Goal: Communication & Community: Answer question/provide support

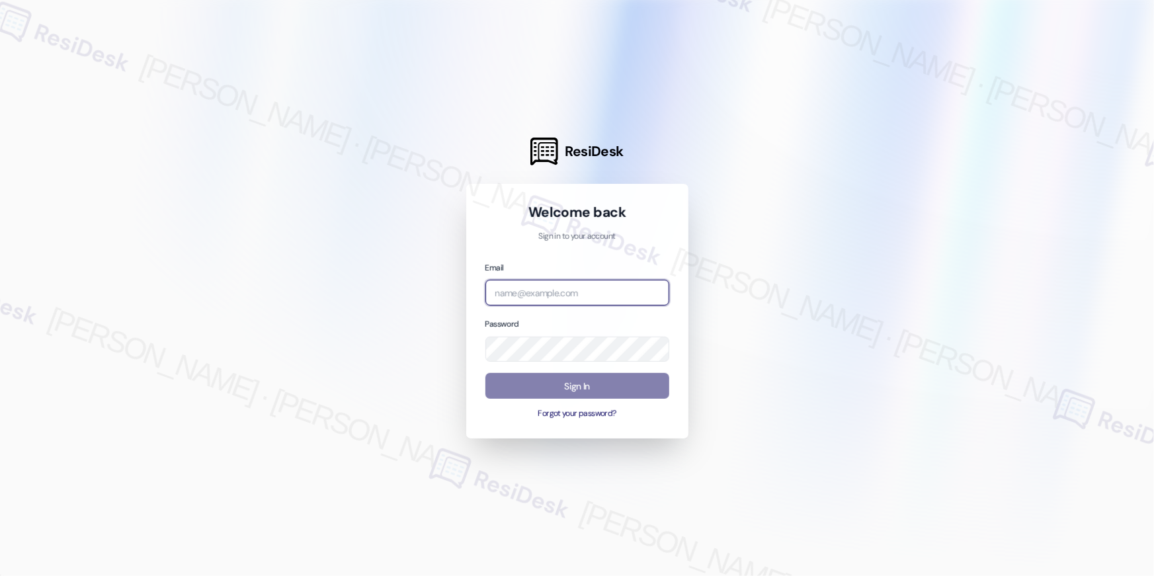
click at [568, 295] on input "email" at bounding box center [577, 293] width 184 height 26
click at [611, 296] on input "email" at bounding box center [577, 293] width 184 height 26
click at [536, 286] on input "[PERSON_NAME]" at bounding box center [577, 293] width 184 height 26
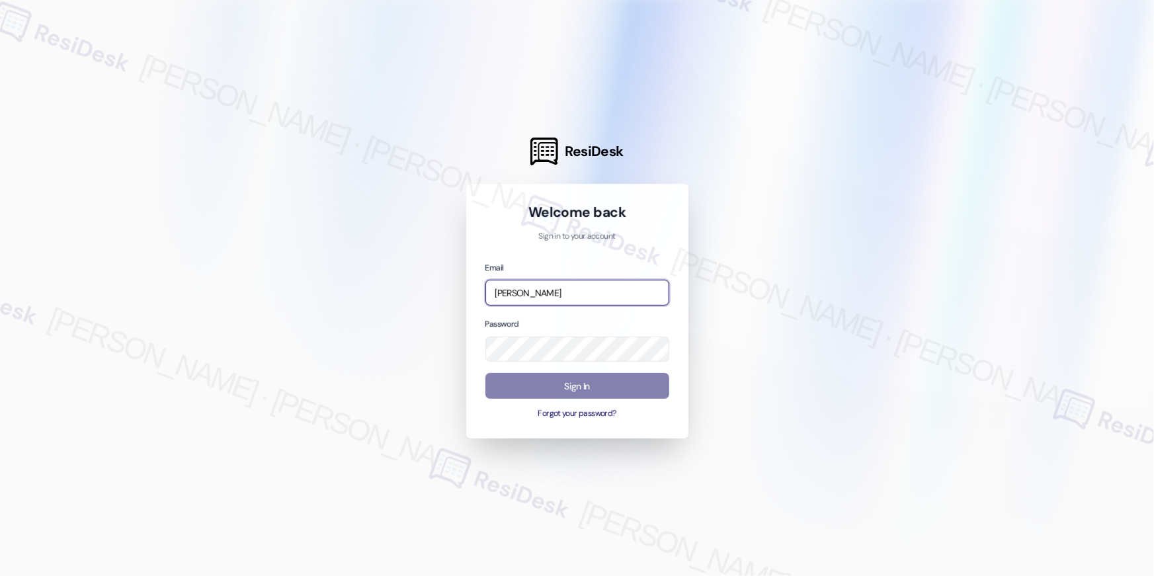
click at [536, 286] on input "[PERSON_NAME]" at bounding box center [577, 293] width 184 height 26
paste input "[EMAIL_ADDRESS][PERSON_NAME][PERSON_NAME][DOMAIN_NAME]"
type input "[EMAIL_ADDRESS][PERSON_NAME][PERSON_NAME][DOMAIN_NAME]"
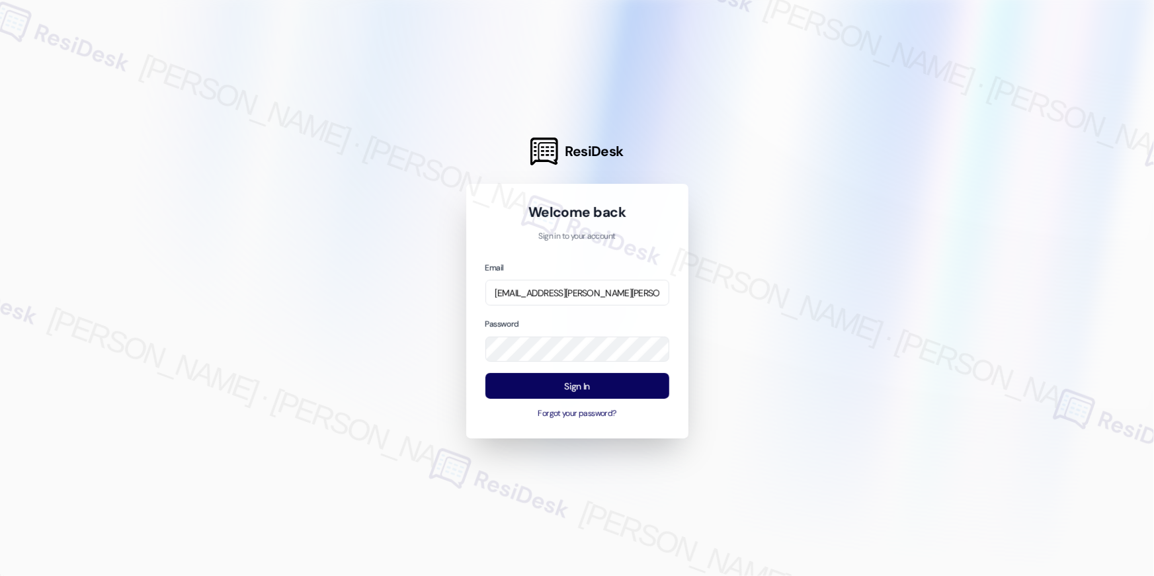
click at [761, 287] on div at bounding box center [577, 288] width 1154 height 576
click at [610, 375] on button "Sign In" at bounding box center [577, 386] width 184 height 26
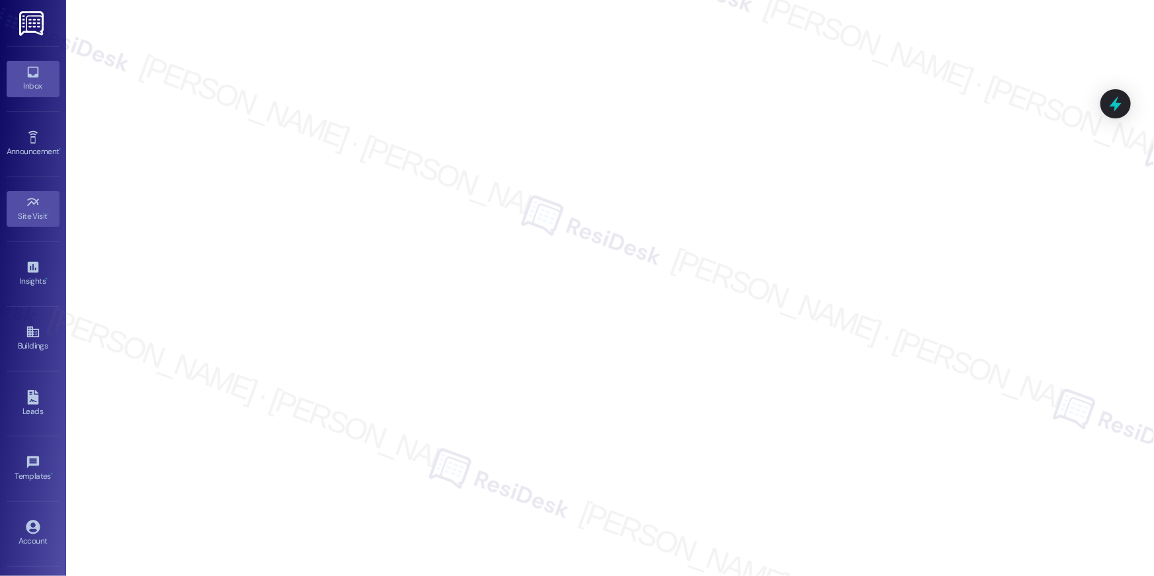
click at [35, 69] on icon at bounding box center [33, 72] width 15 height 15
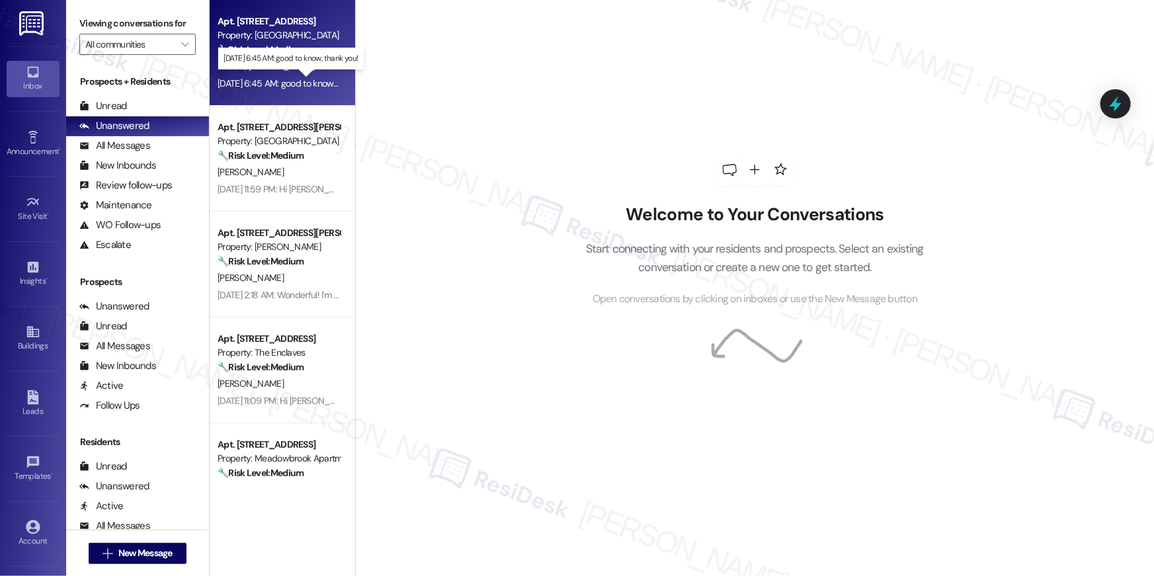
click at [296, 79] on div "[DATE] 6:45 AM: good to know, thank you! [DATE] 6:45 AM: good to know, thank yo…" at bounding box center [297, 83] width 159 height 12
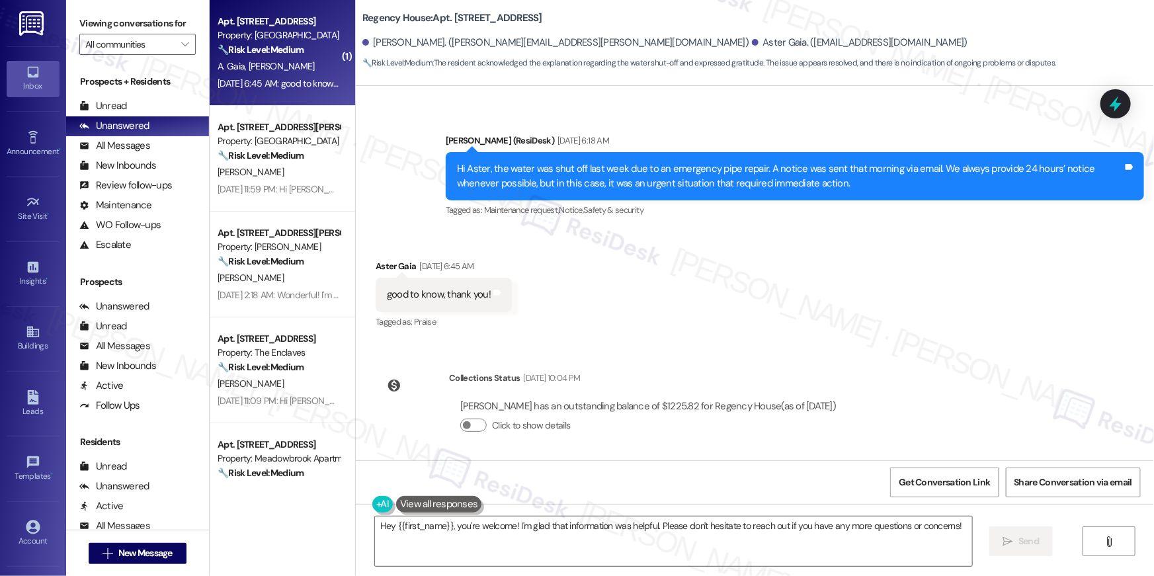
scroll to position [1438, 0]
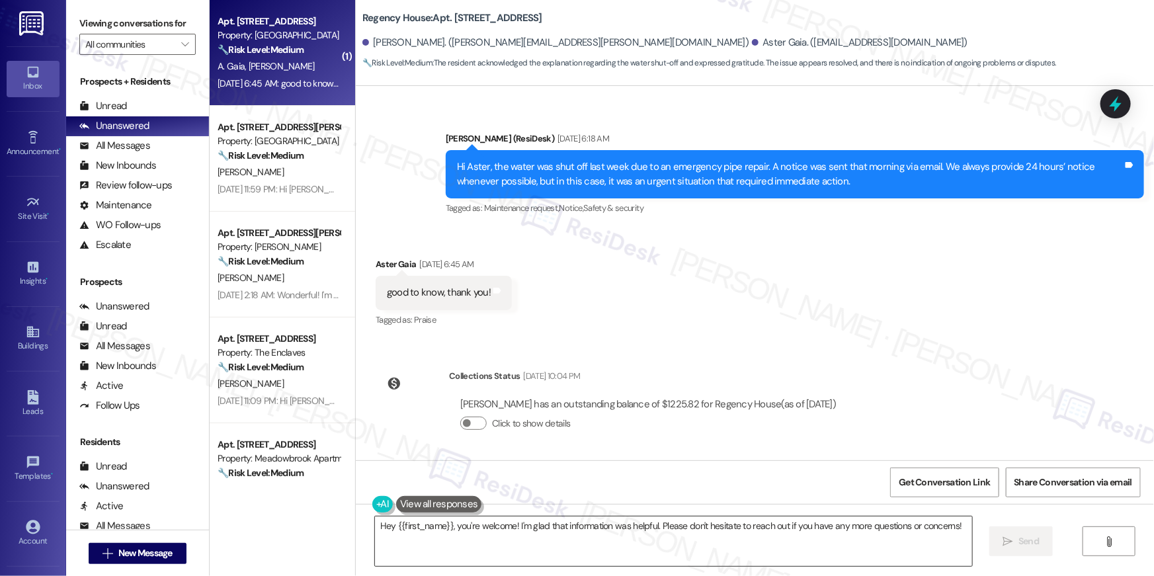
click at [609, 560] on textarea "Hey {{first_name}}, you're welcome! I'm glad that information was helpful. Plea…" at bounding box center [673, 541] width 597 height 50
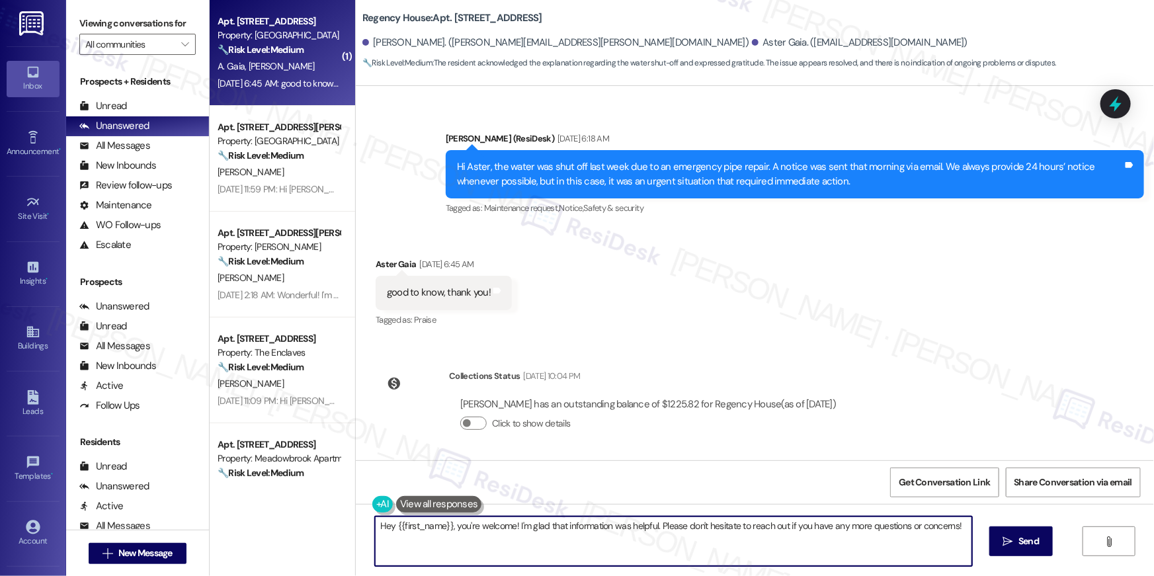
click at [609, 560] on textarea "Hey {{first_name}}, you're welcome! I'm glad that information was helpful. Plea…" at bounding box center [673, 541] width 597 height 50
type textarea "Y"
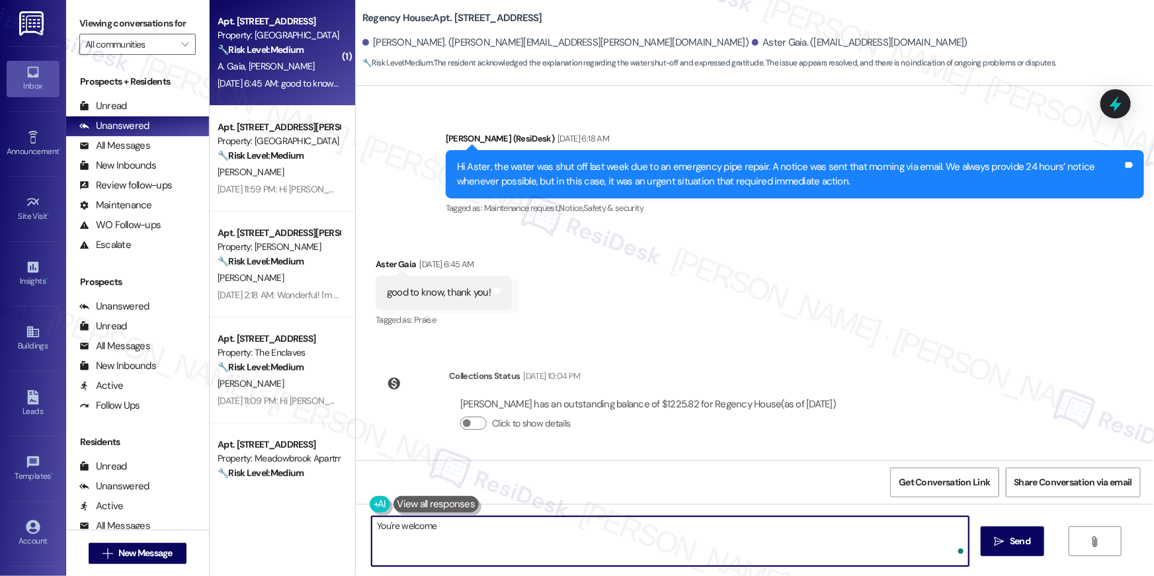
type textarea "You're welcome!"
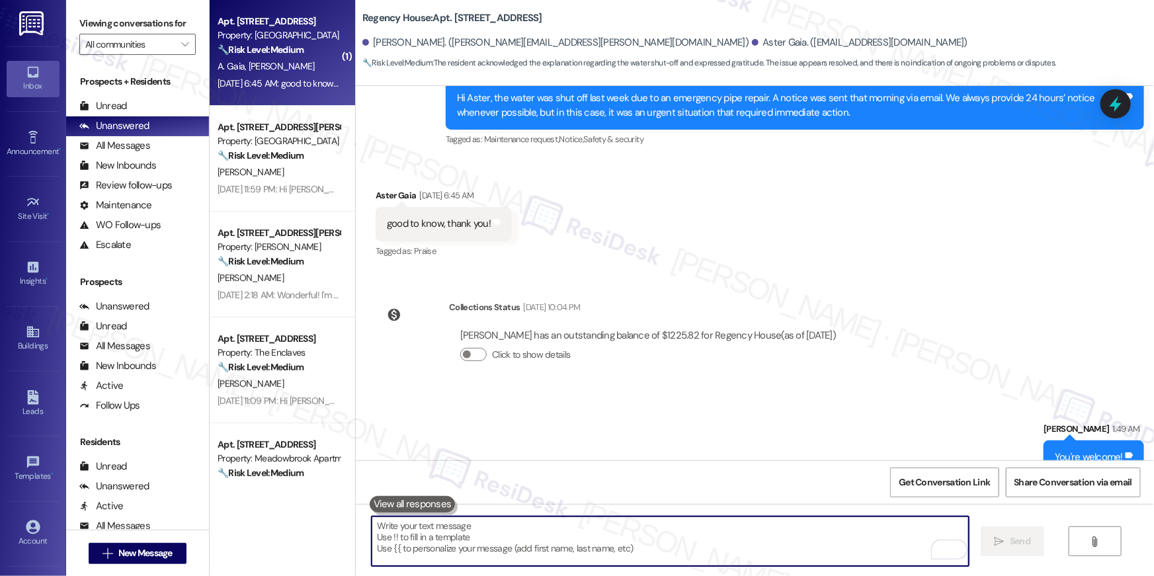
scroll to position [1530, 0]
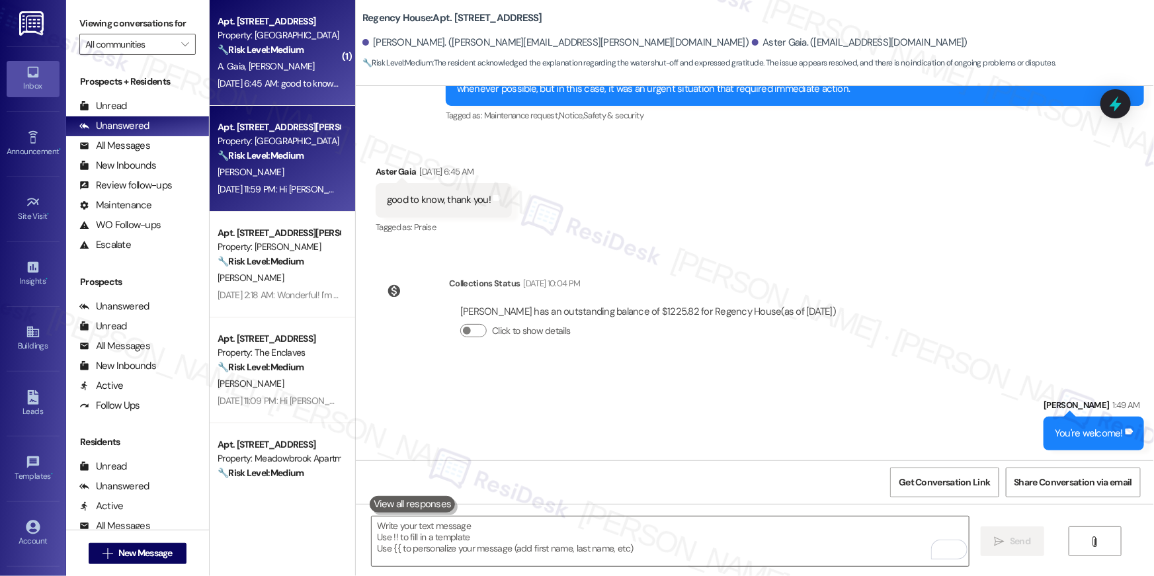
click at [223, 166] on span "[PERSON_NAME]" at bounding box center [251, 172] width 66 height 12
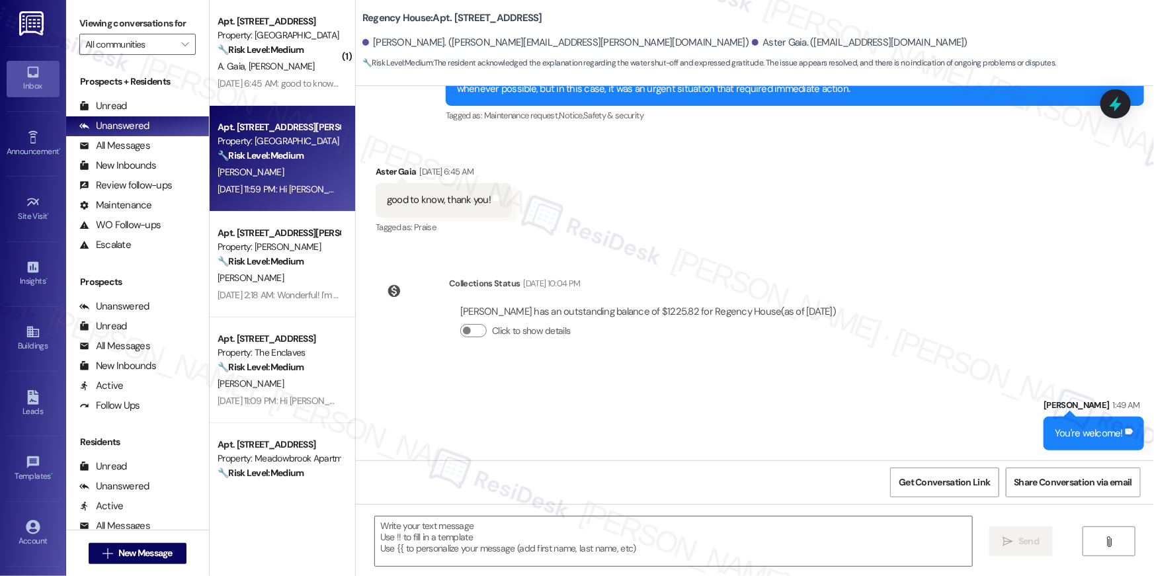
type textarea "Fetching suggested responses. Please feel free to read through the conversation…"
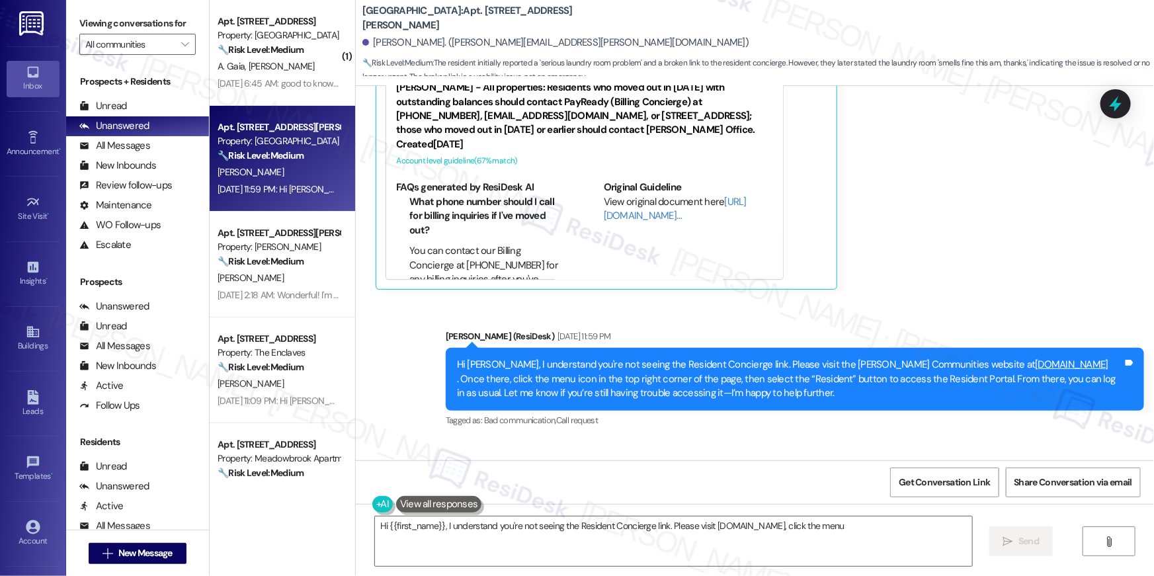
scroll to position [7012, 0]
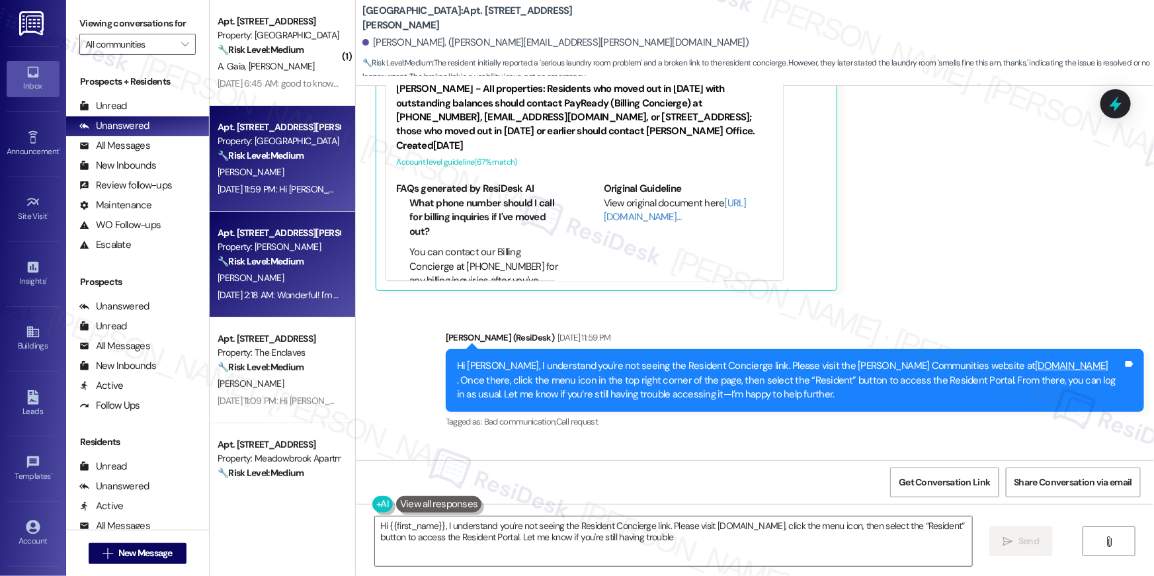
type textarea "Hi {{first_name}}, I understand you're not seeing the Resident Concierge link. …"
click at [296, 264] on strong "🔧 Risk Level: Medium" at bounding box center [261, 261] width 86 height 12
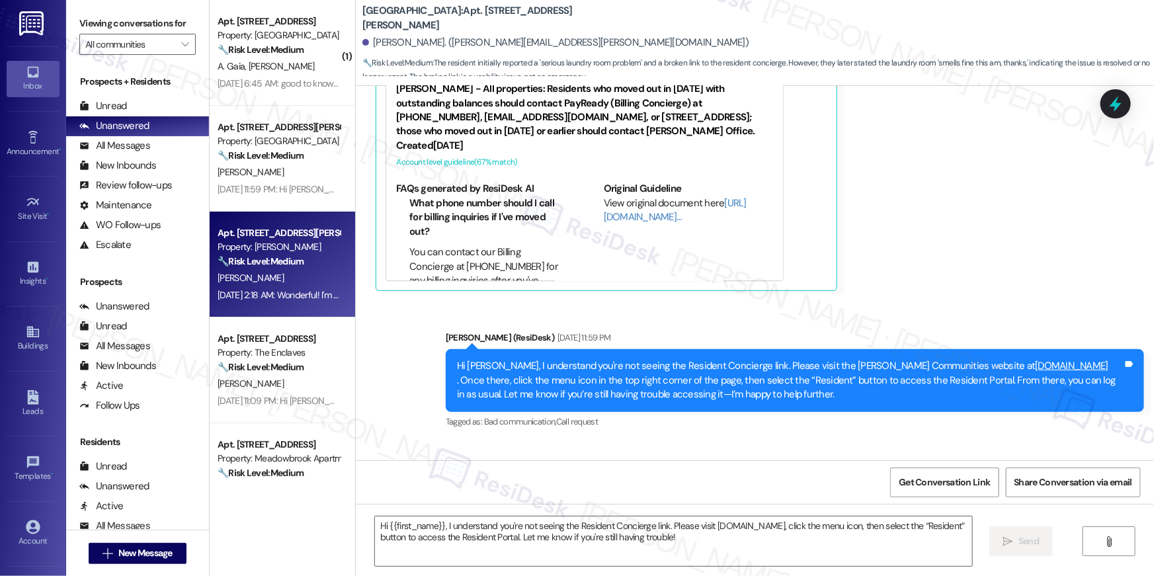
type textarea "Fetching suggested responses. Please feel free to read through the conversation…"
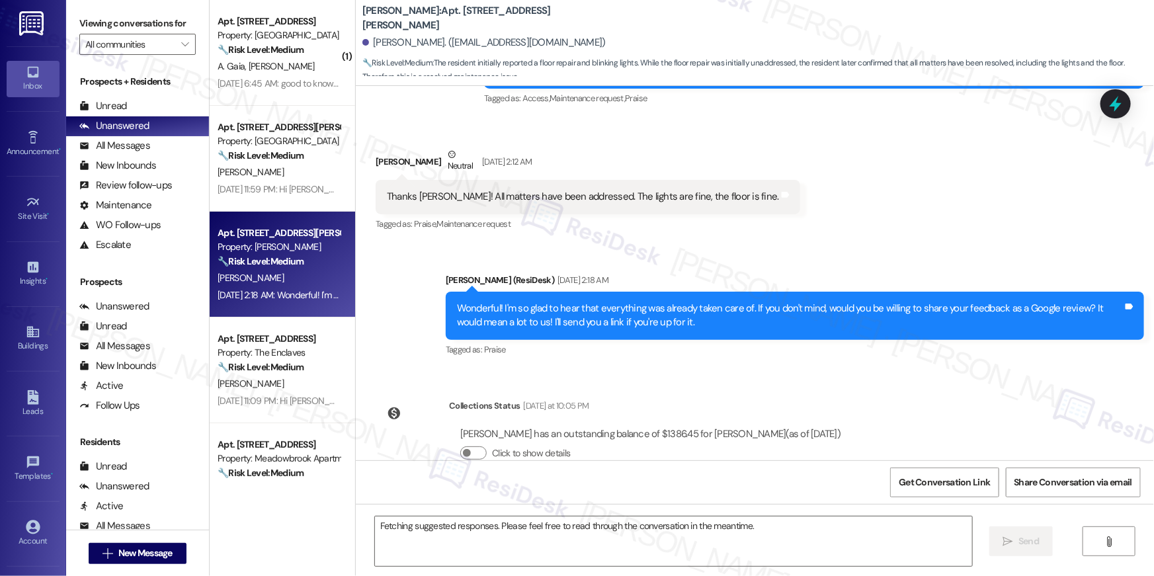
scroll to position [5426, 0]
type textarea "Hi {{first_name}}, I'm so glad to hear that the lights and floor are now fine! …"
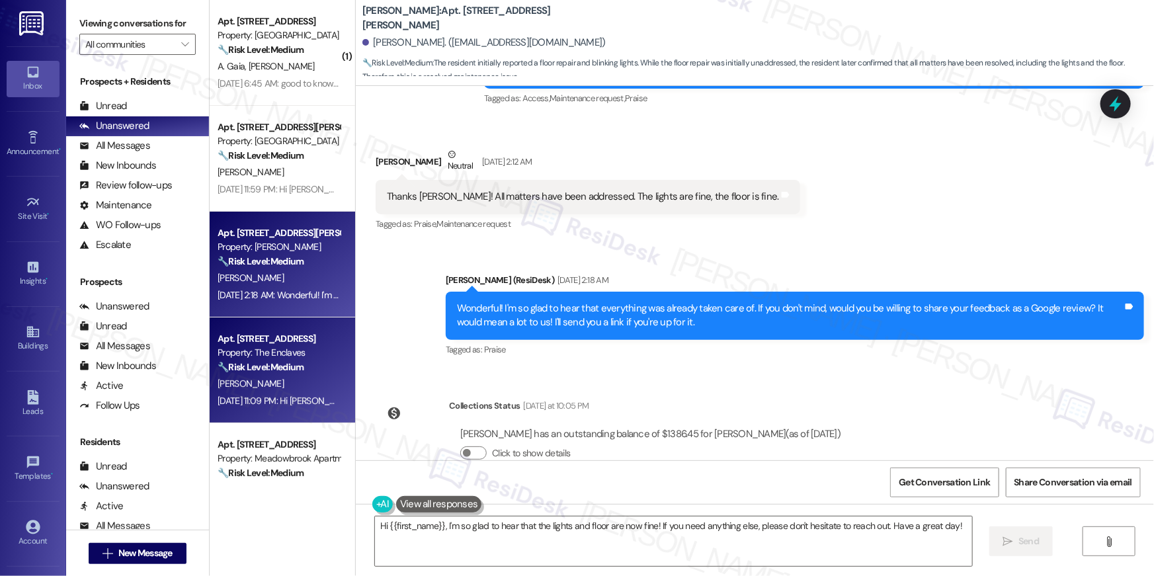
click at [304, 323] on div "Apt. [STREET_ADDRESS] Property: The Enclaves 🔧 Risk Level: Medium The resident …" at bounding box center [282, 370] width 145 height 106
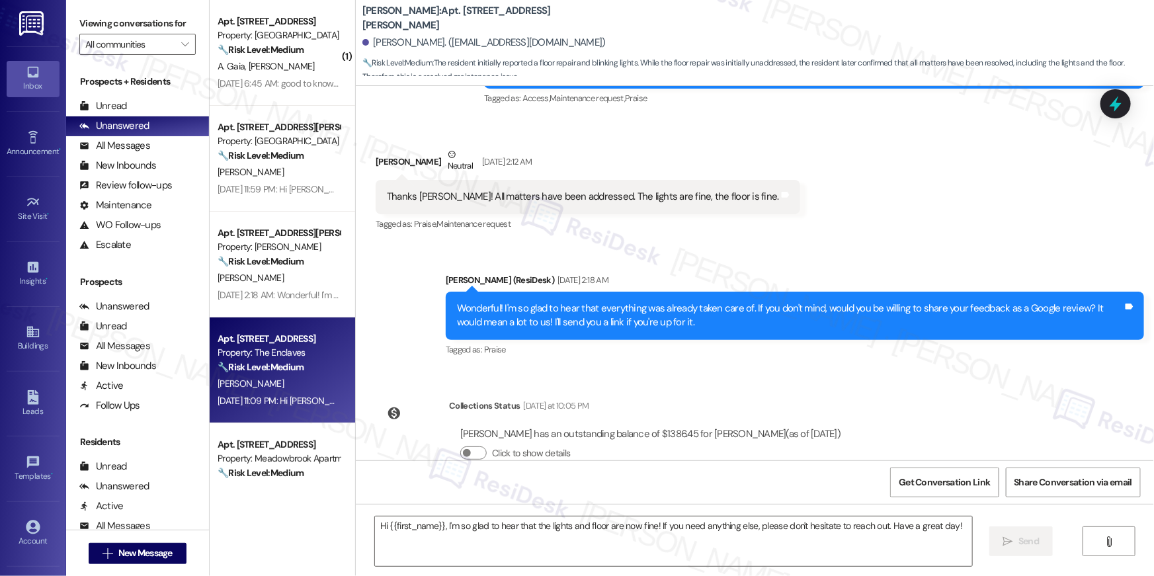
type textarea "Fetching suggested responses. Please feel free to read through the conversation…"
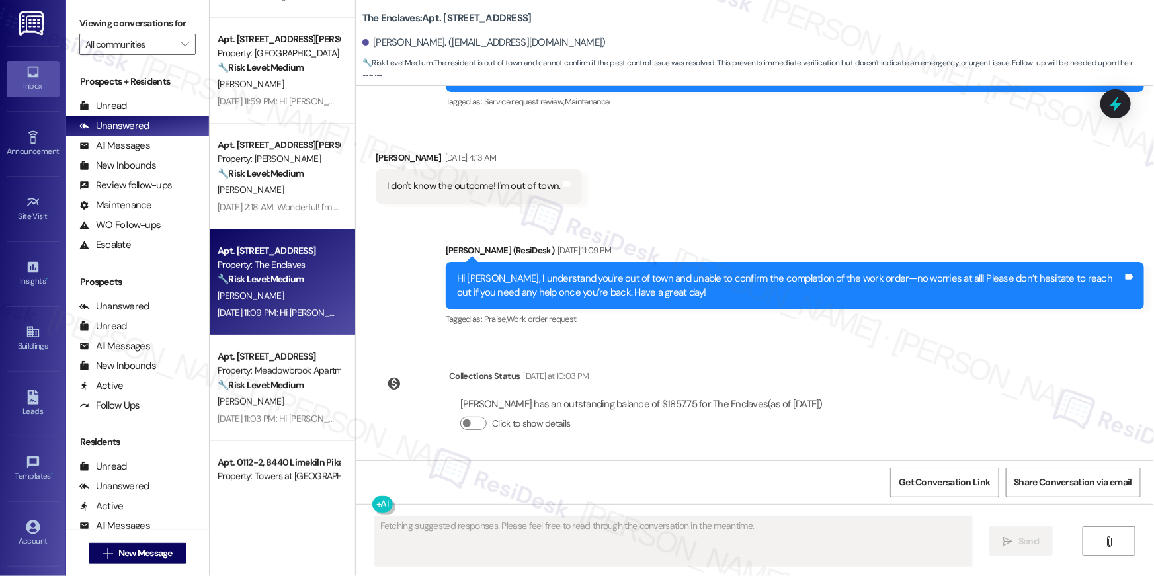
scroll to position [205, 0]
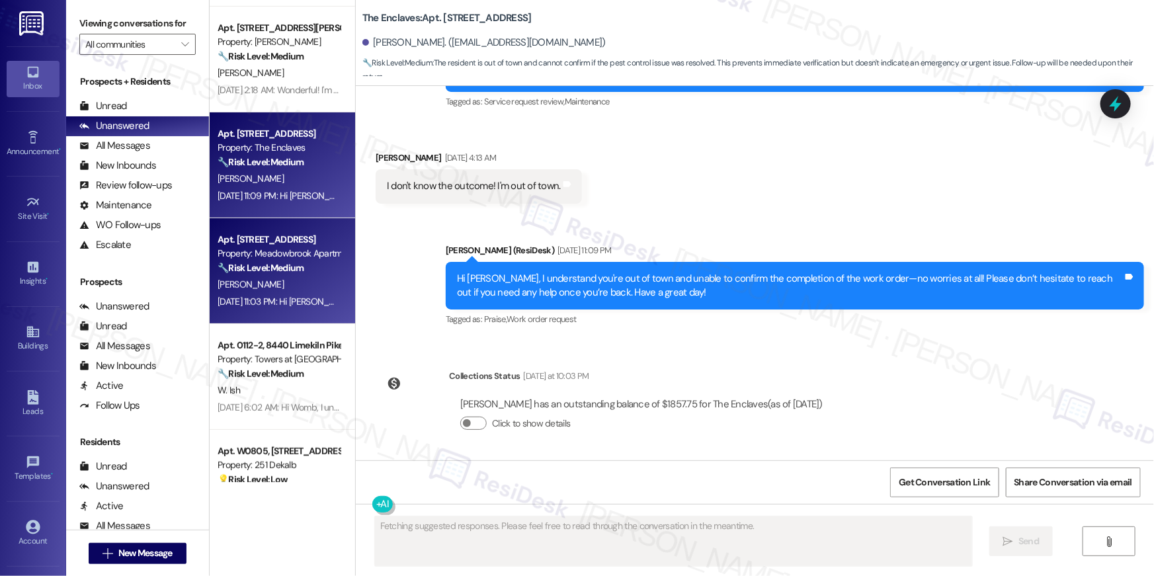
click at [296, 284] on div "[PERSON_NAME]" at bounding box center [278, 284] width 125 height 17
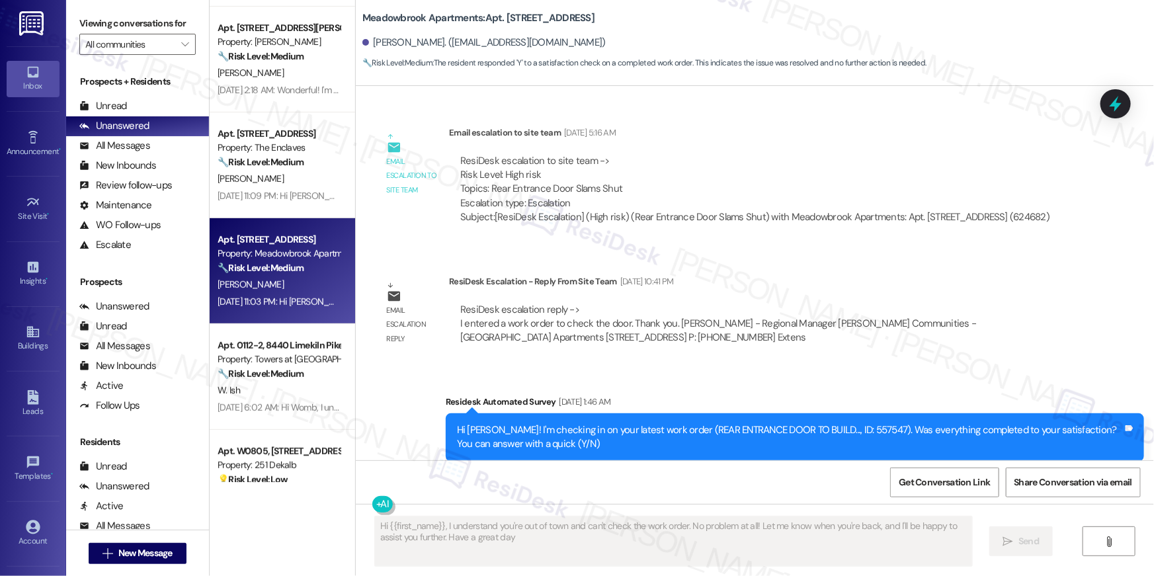
type textarea "Hi {{first_name}}, I understand you're out of town and can't check the work ord…"
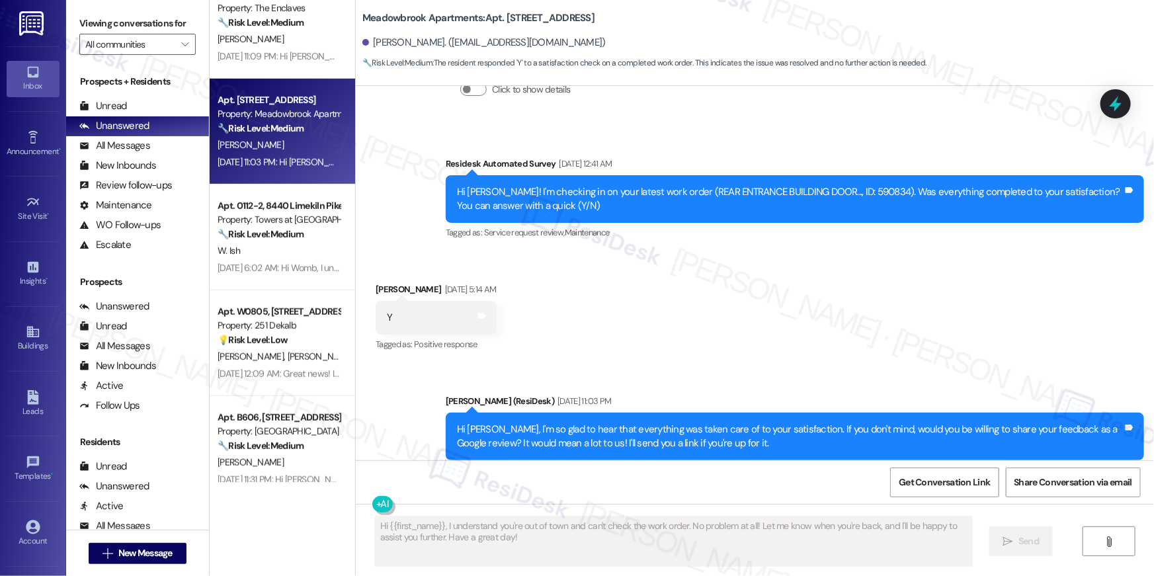
scroll to position [352, 0]
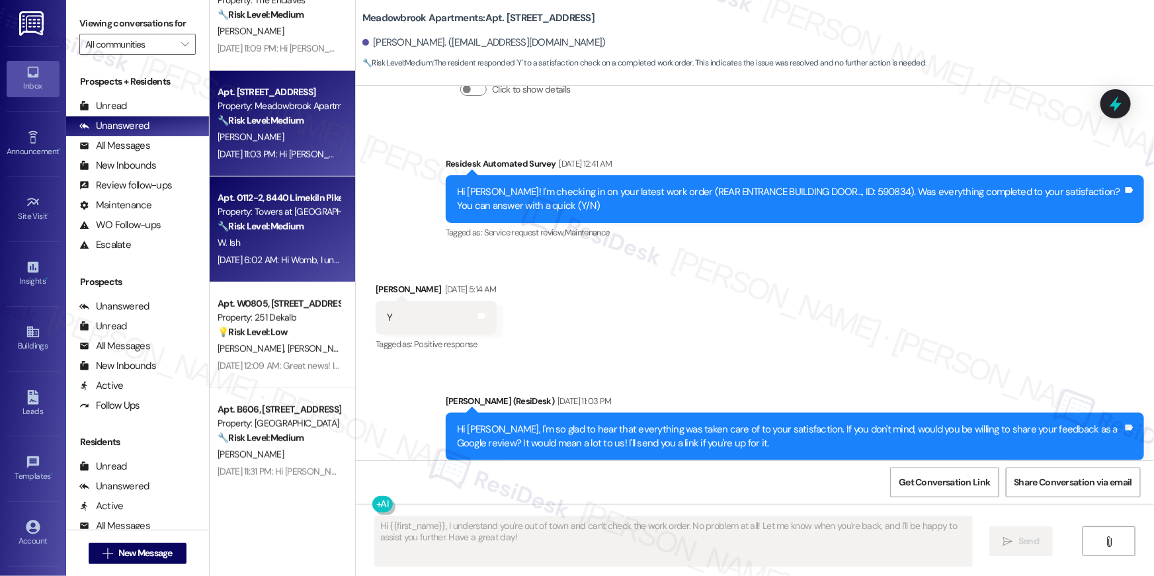
click at [267, 213] on div "Property: Towers at [GEOGRAPHIC_DATA]" at bounding box center [279, 212] width 122 height 14
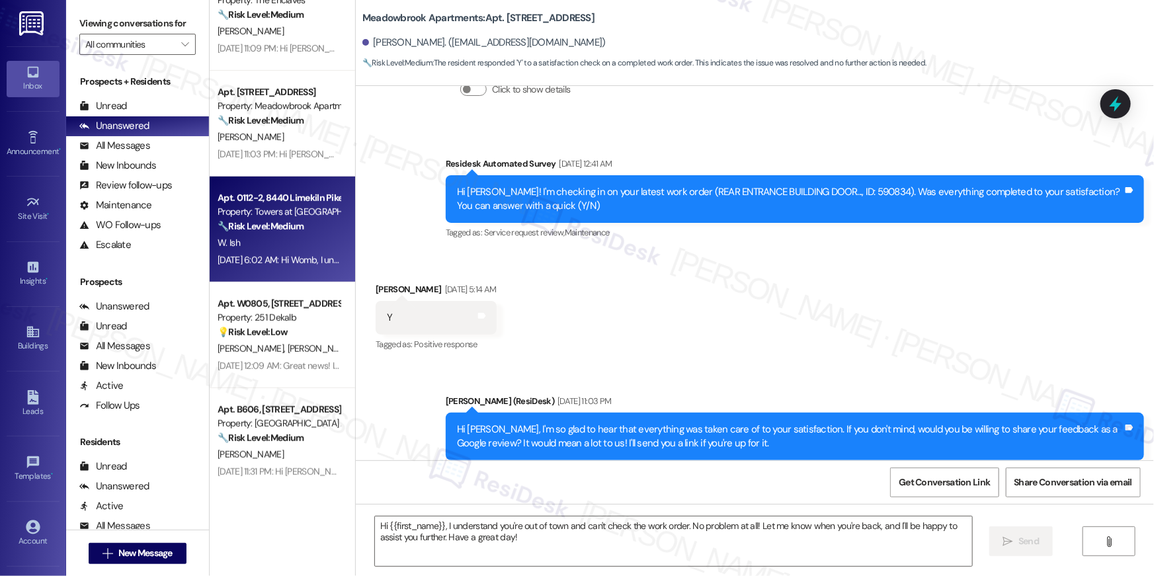
type textarea "Fetching suggested responses. Please feel free to read through the conversation…"
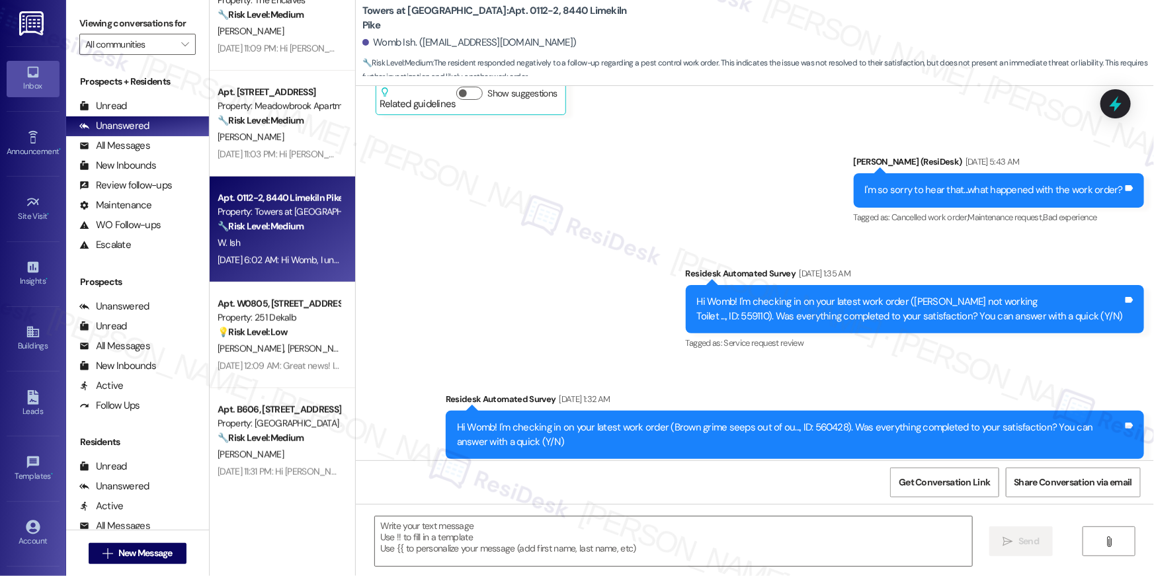
type textarea "Fetching suggested responses. Please feel free to read through the conversation…"
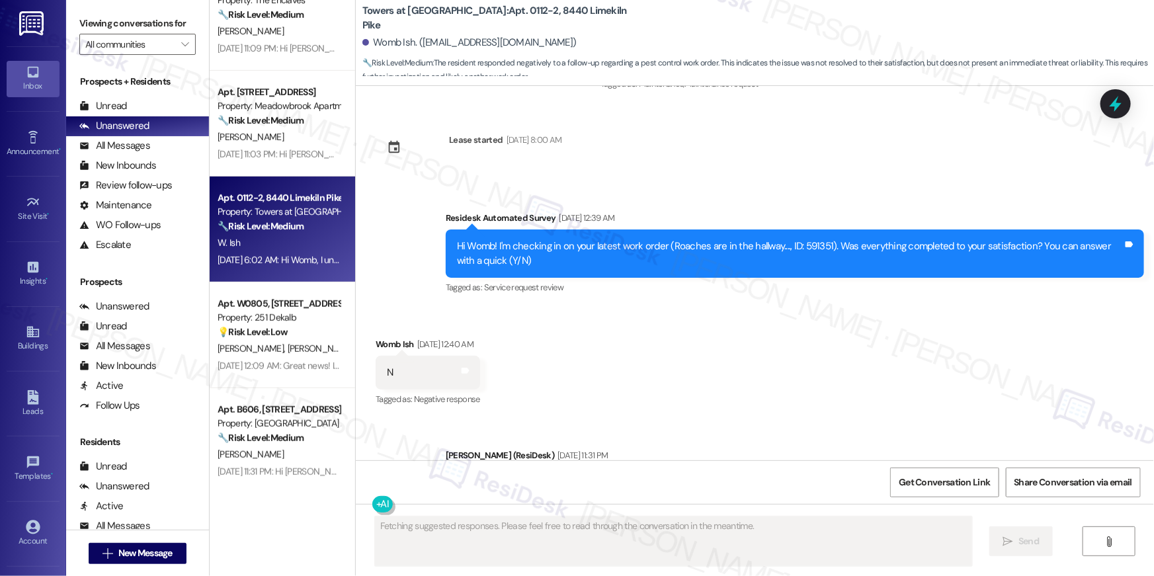
scroll to position [3673, 0]
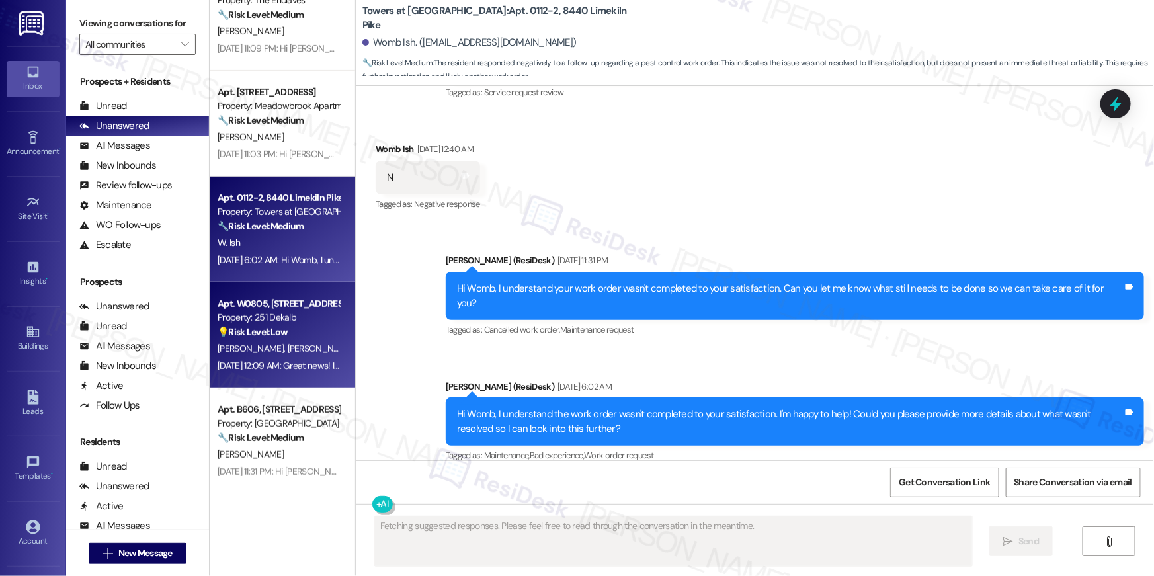
click at [266, 369] on div "[DATE] 12:09 AM: Great news! I'm so glad to hear the issue with your washer has…" at bounding box center [555, 366] width 674 height 12
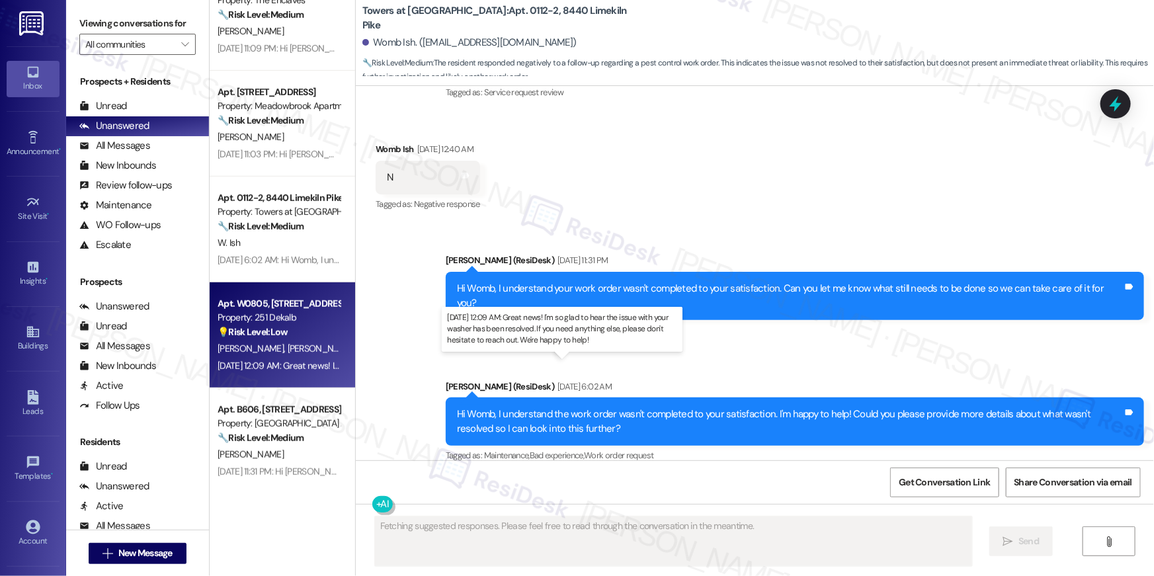
scroll to position [879, 0]
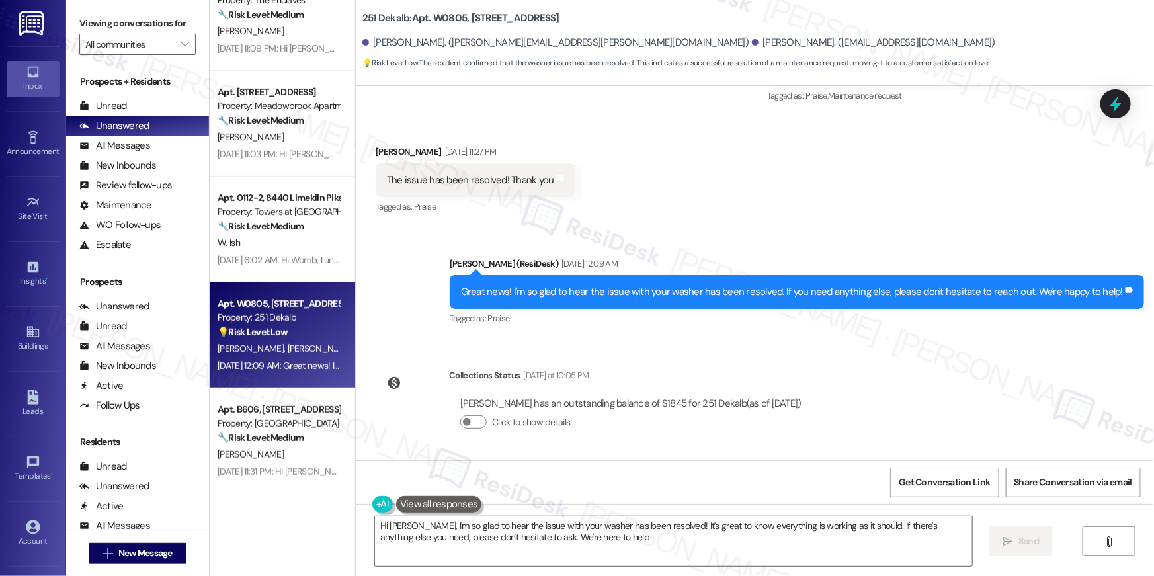
type textarea "Hi [PERSON_NAME], I'm so glad to hear the issue with your washer has been resol…"
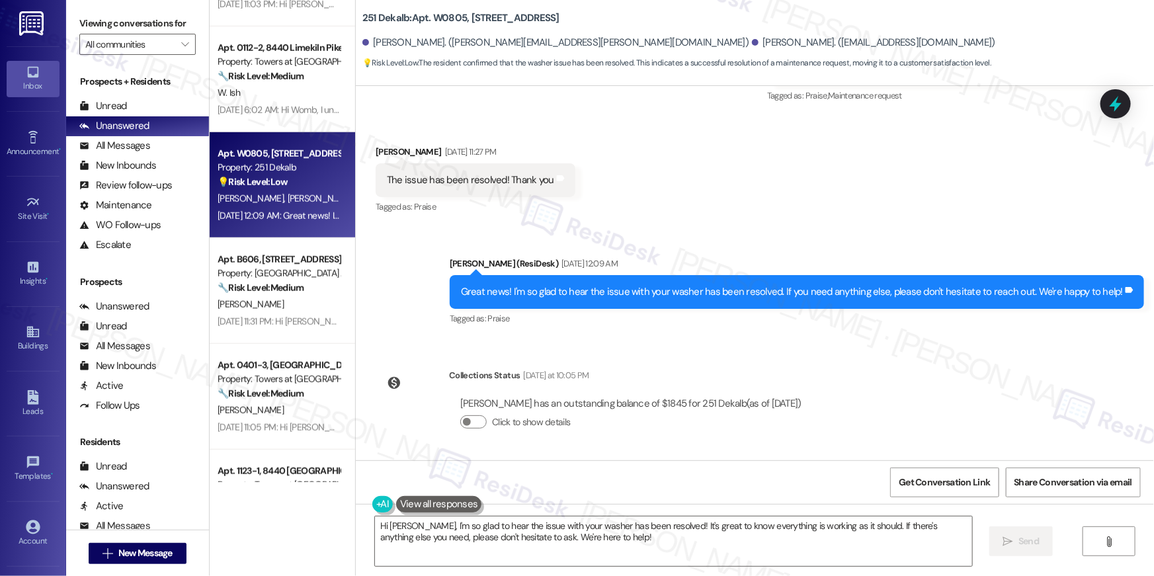
scroll to position [620, 0]
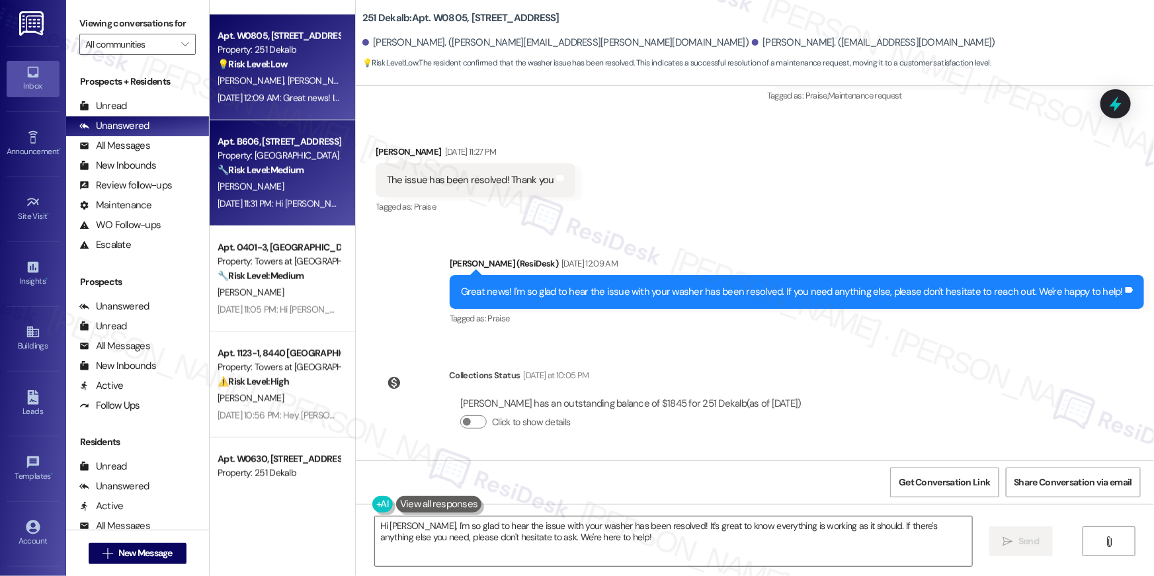
click at [288, 196] on div "[DATE] 11:31 PM: Hi [PERSON_NAME], thanks for the update. I'm sorry to hear the…" at bounding box center [278, 204] width 125 height 17
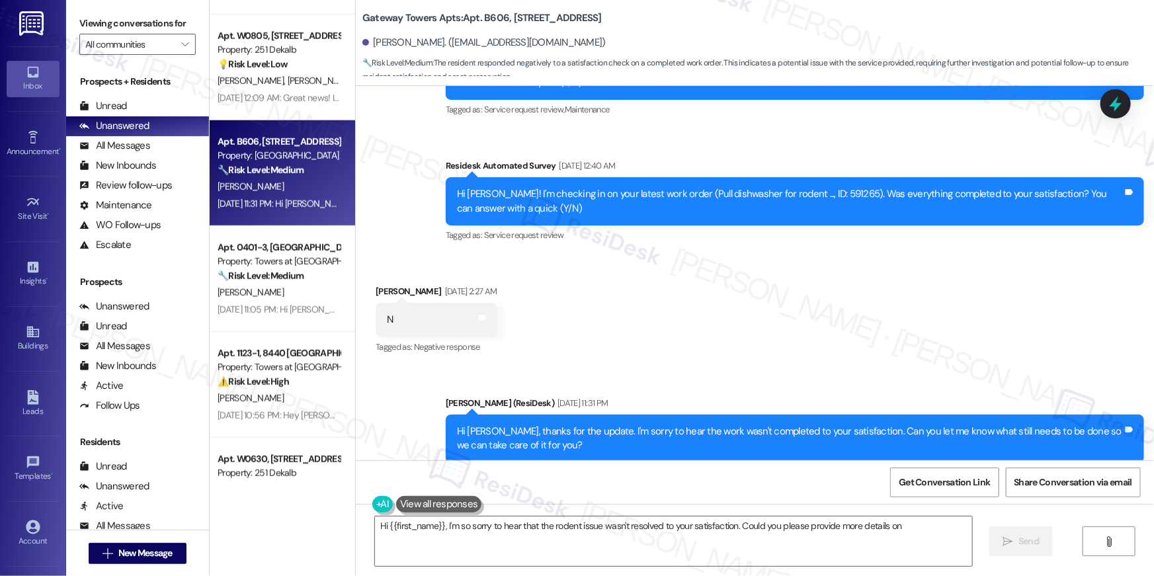
scroll to position [5620, 0]
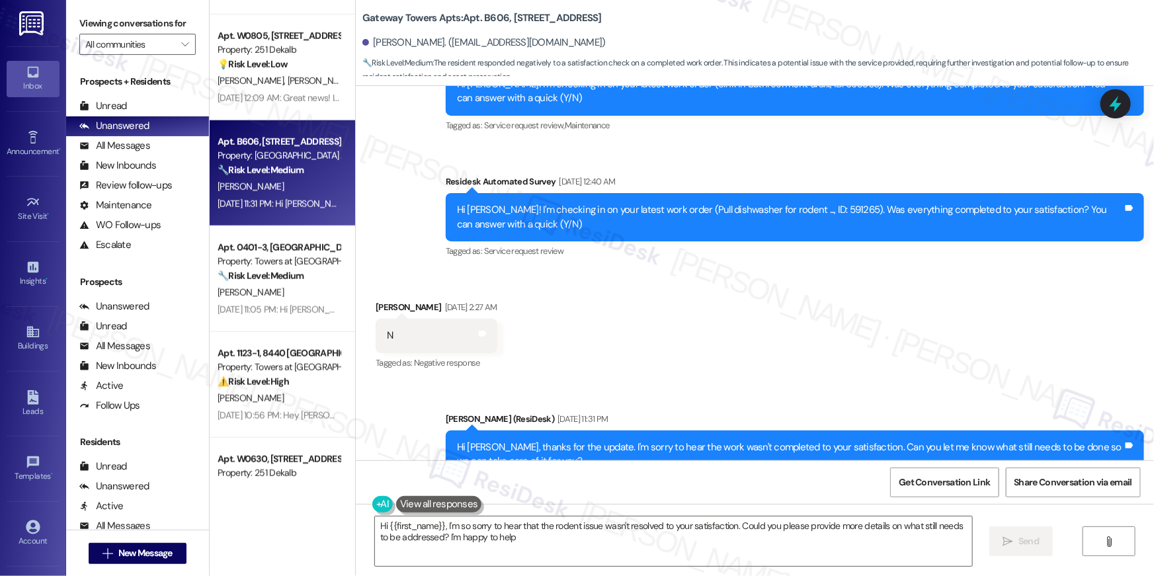
type textarea "Hi {{first_name}}, I'm so sorry to hear that the rodent issue wasn't resolved t…"
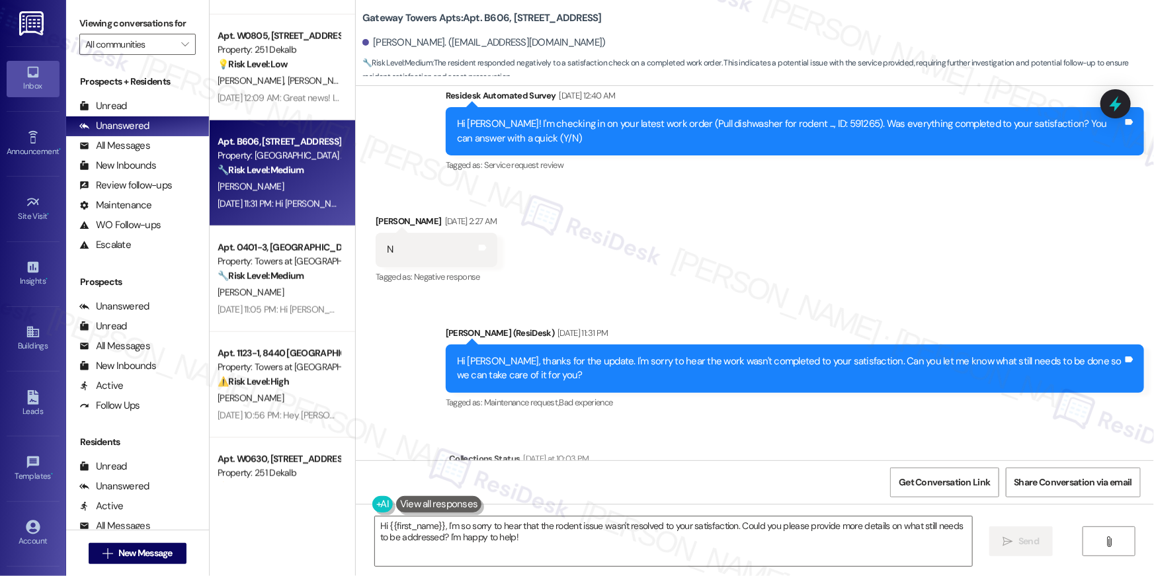
scroll to position [5802, 0]
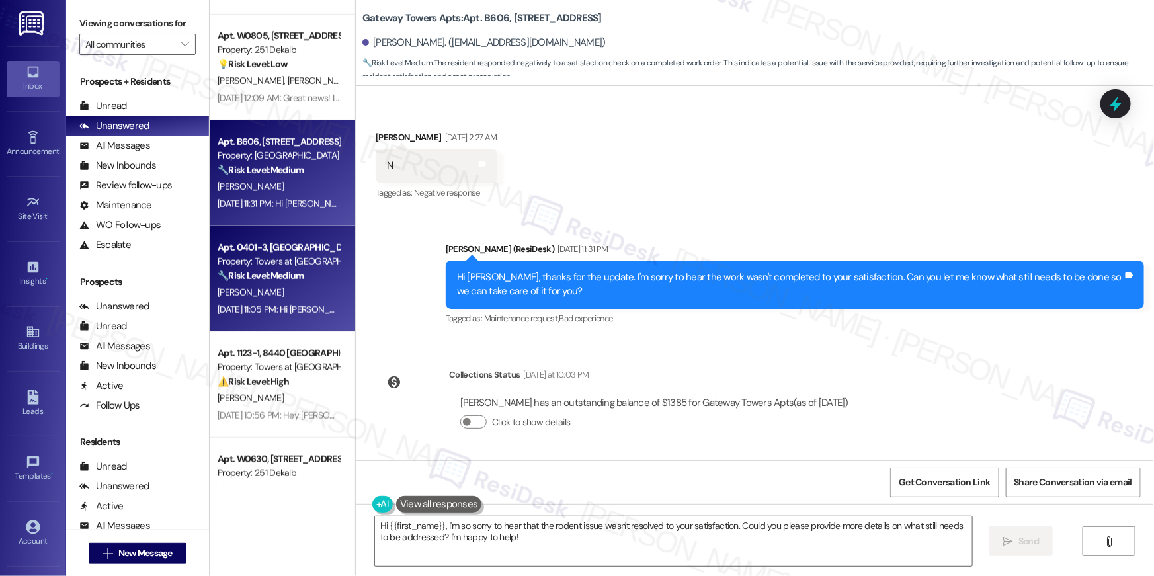
click at [304, 302] on div "[DATE] 11:05 PM: Hi [PERSON_NAME]! Our pest control service is on the property …" at bounding box center [278, 310] width 125 height 17
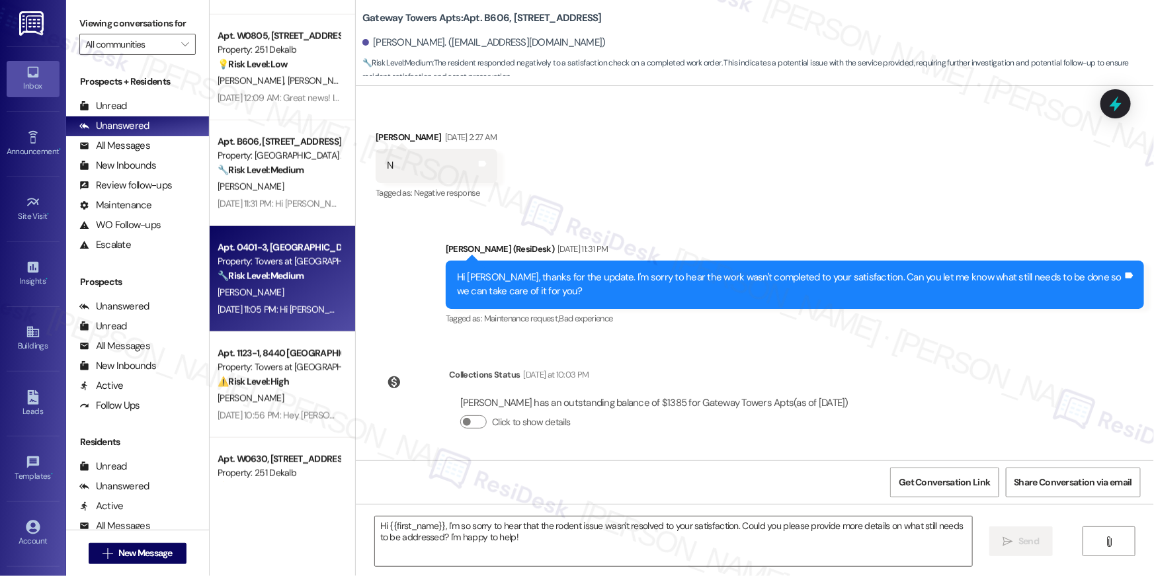
type textarea "Fetching suggested responses. Please feel free to read through the conversation…"
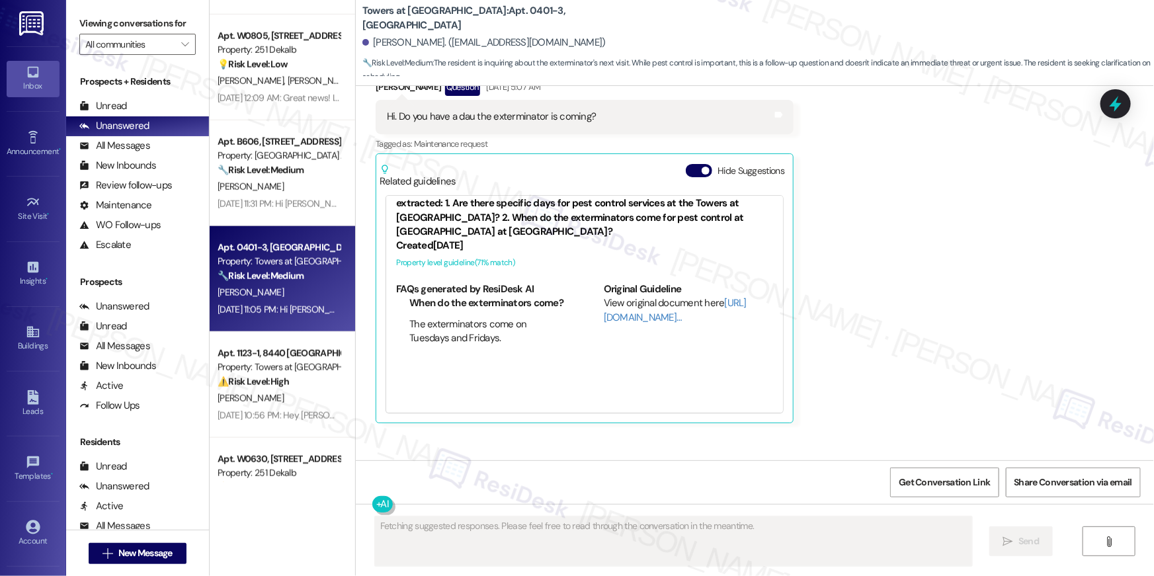
scroll to position [7656, 0]
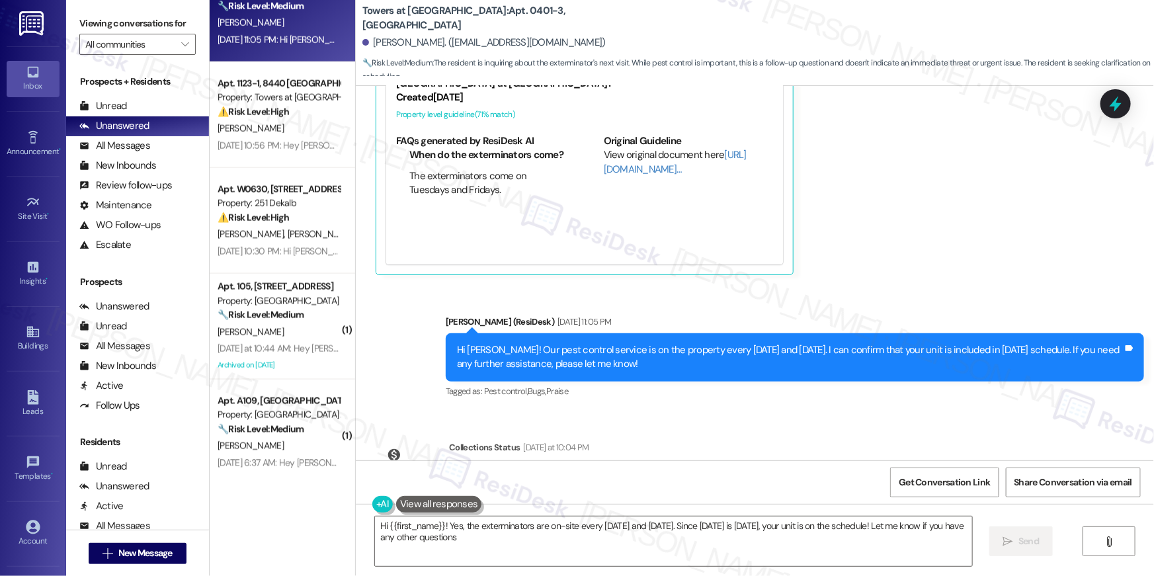
type textarea "Hi {{first_name}}! Yes, the exterminators are on-site every [DATE] and [DATE]. …"
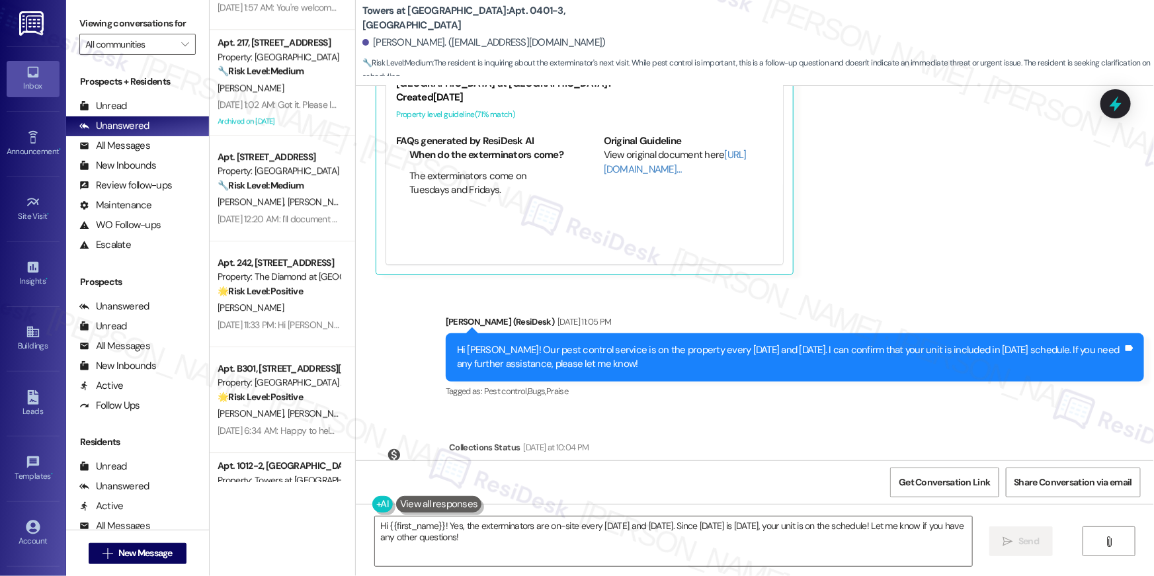
scroll to position [2162, 0]
